Goal: Navigation & Orientation: Understand site structure

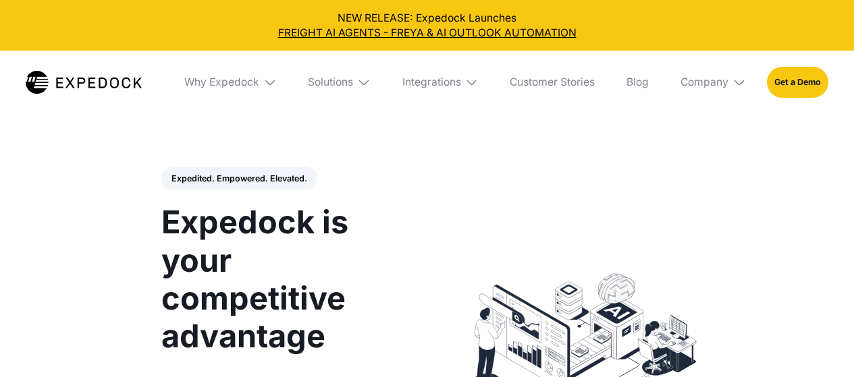
select select
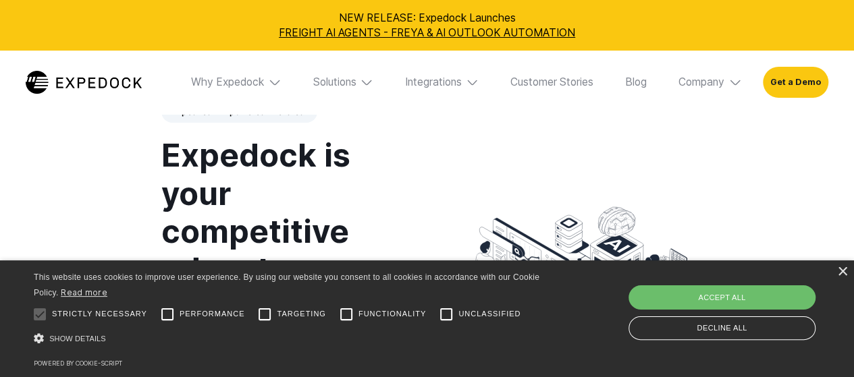
scroll to position [68, 0]
click at [756, 292] on div "Accept all" at bounding box center [722, 298] width 187 height 24
checkbox input "true"
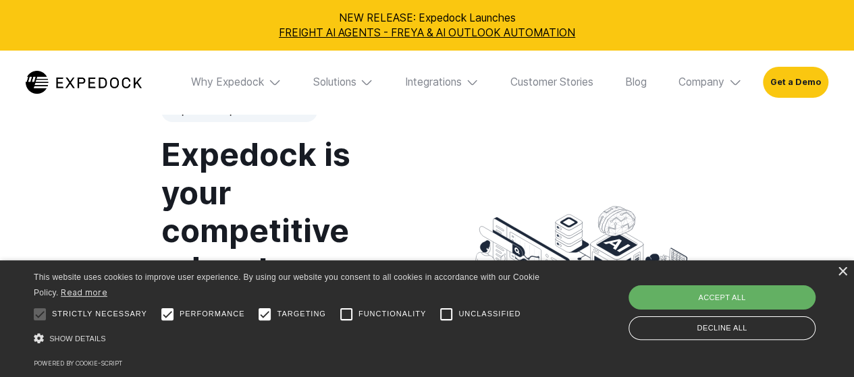
checkbox input "true"
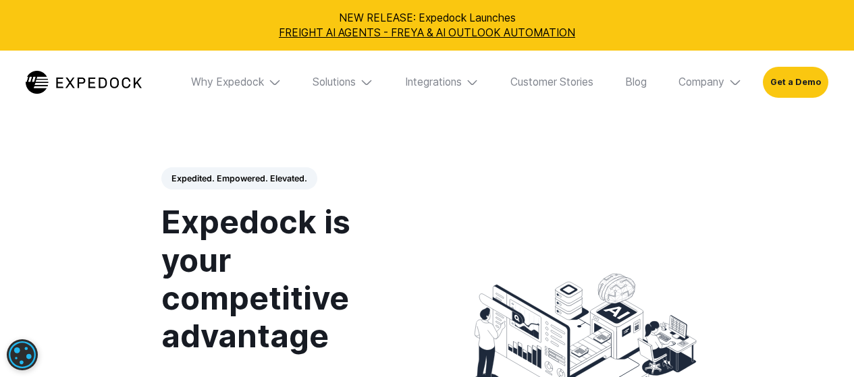
select select
